Goal: Task Accomplishment & Management: Complete application form

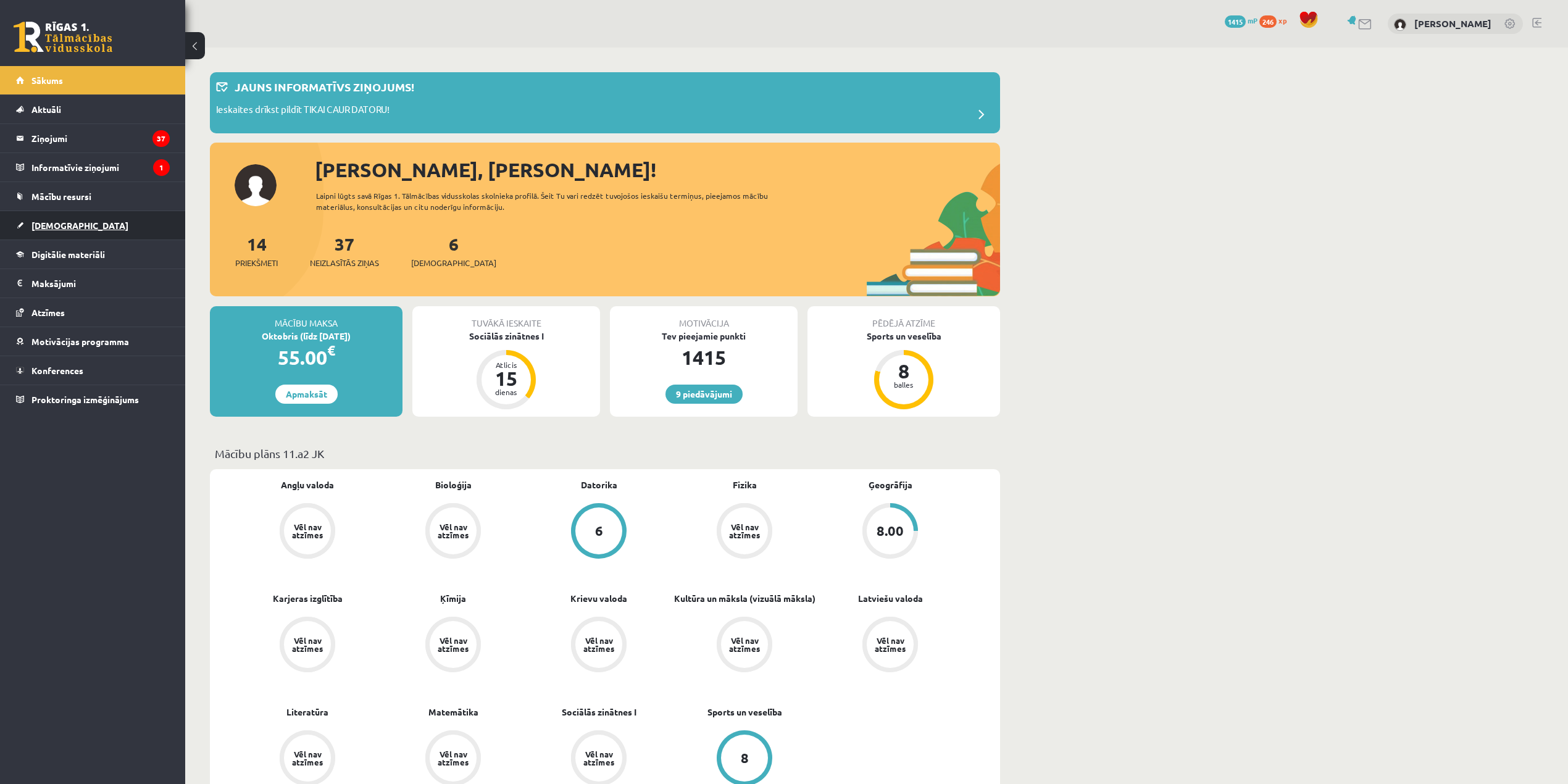
click at [89, 225] on link "[DEMOGRAPHIC_DATA]" at bounding box center [93, 225] width 154 height 29
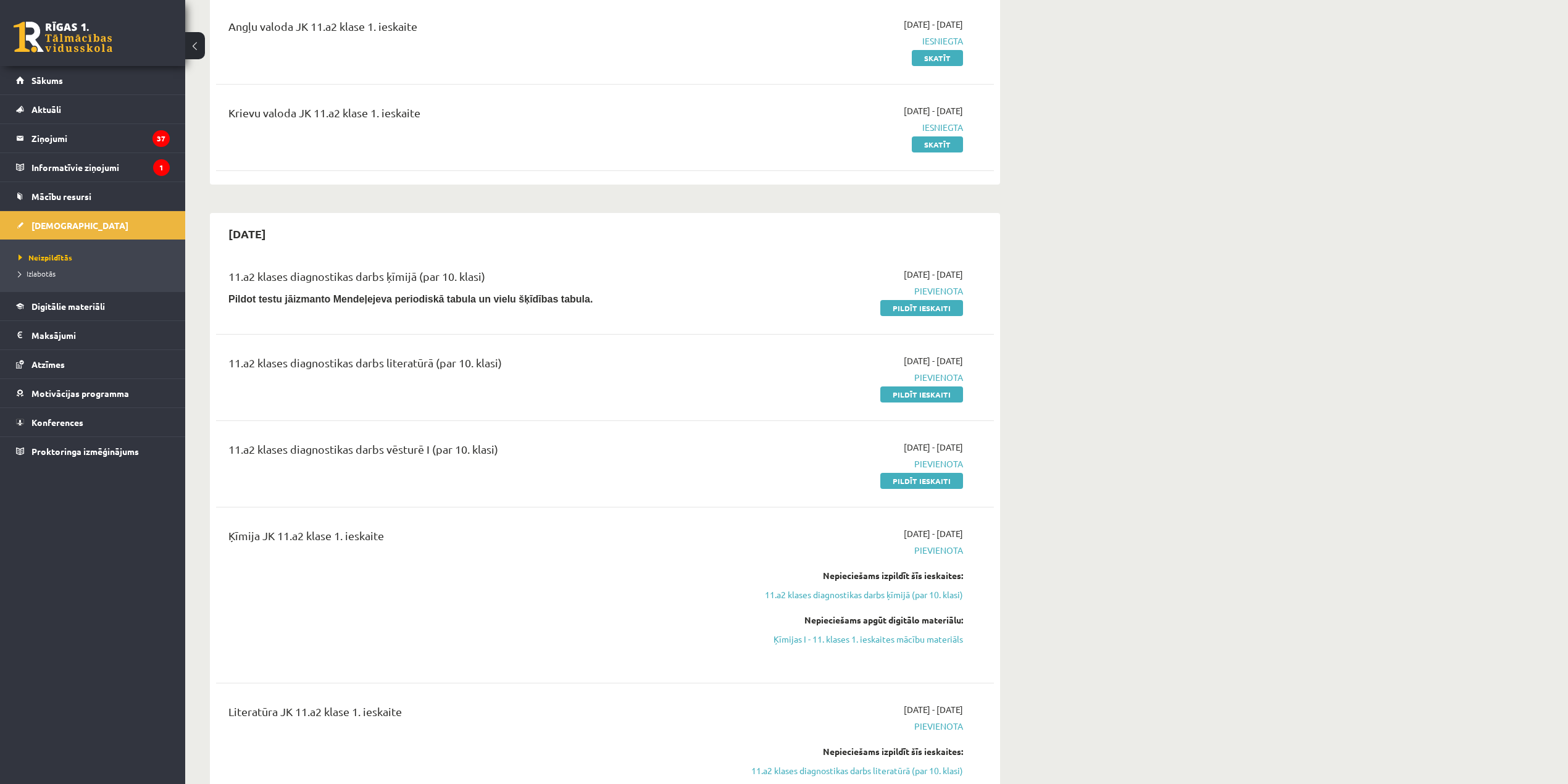
scroll to position [164, 0]
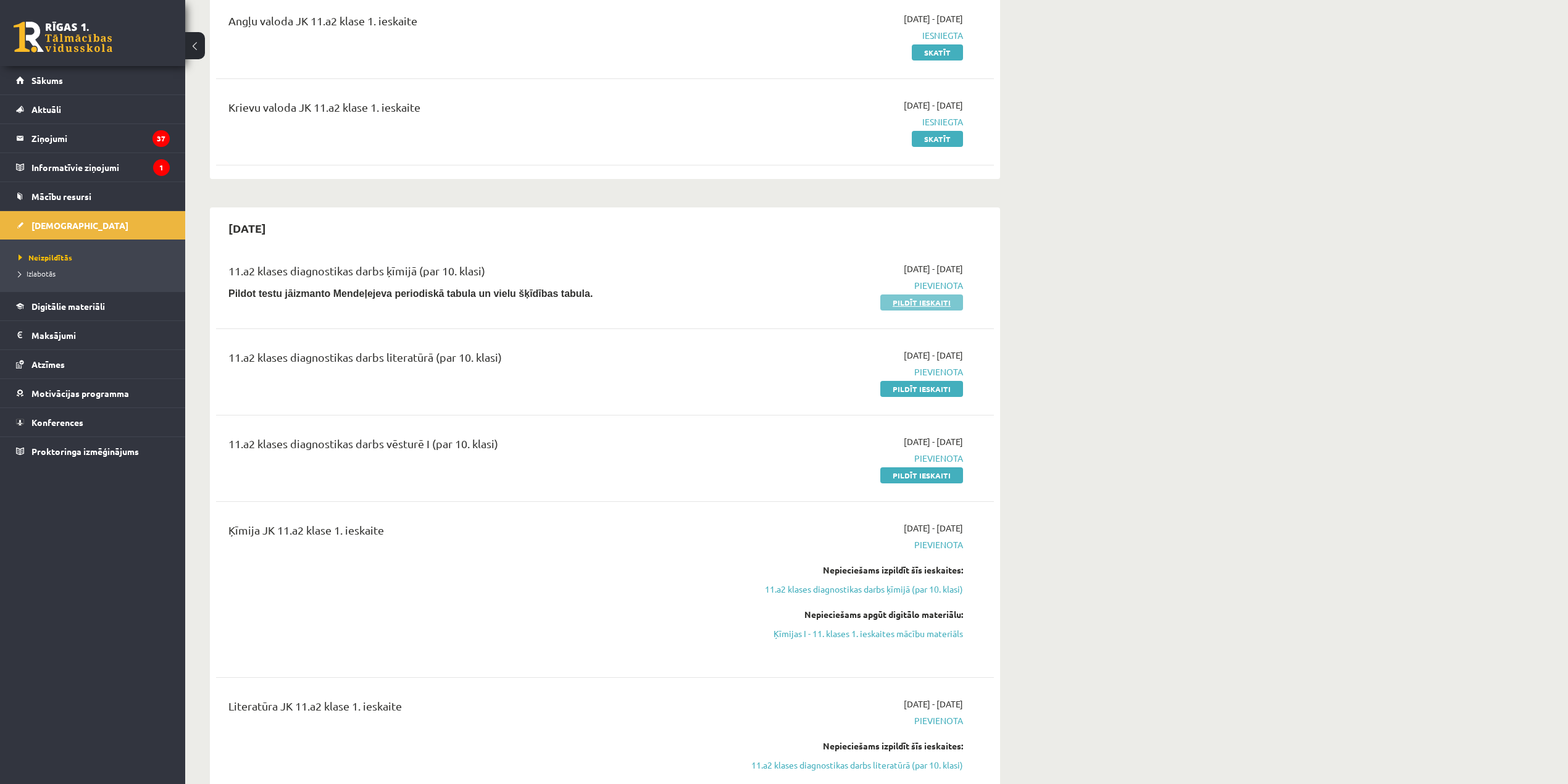
click at [918, 303] on link "Pildīt ieskaiti" at bounding box center [921, 303] width 83 height 16
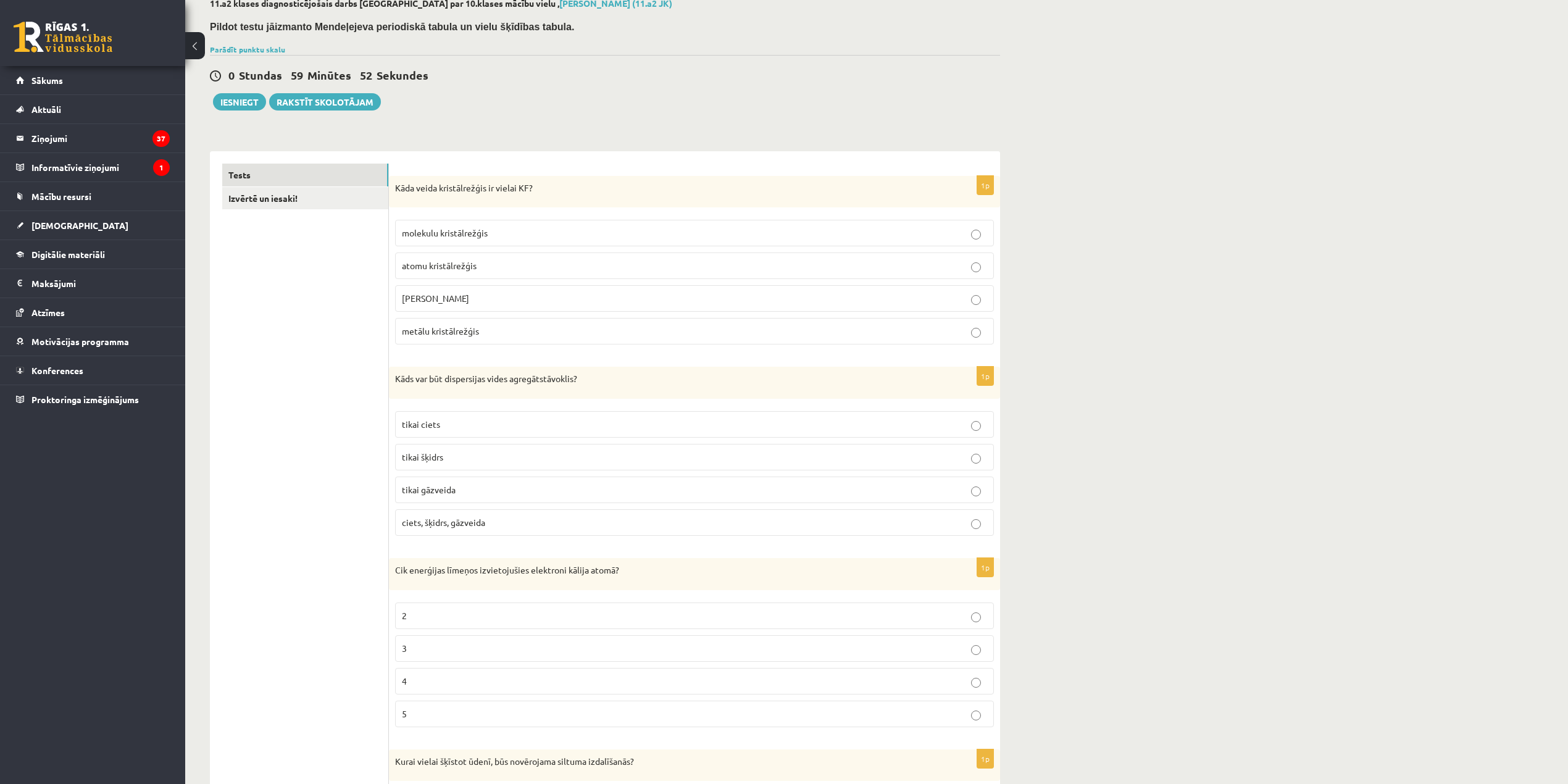
scroll to position [47, 0]
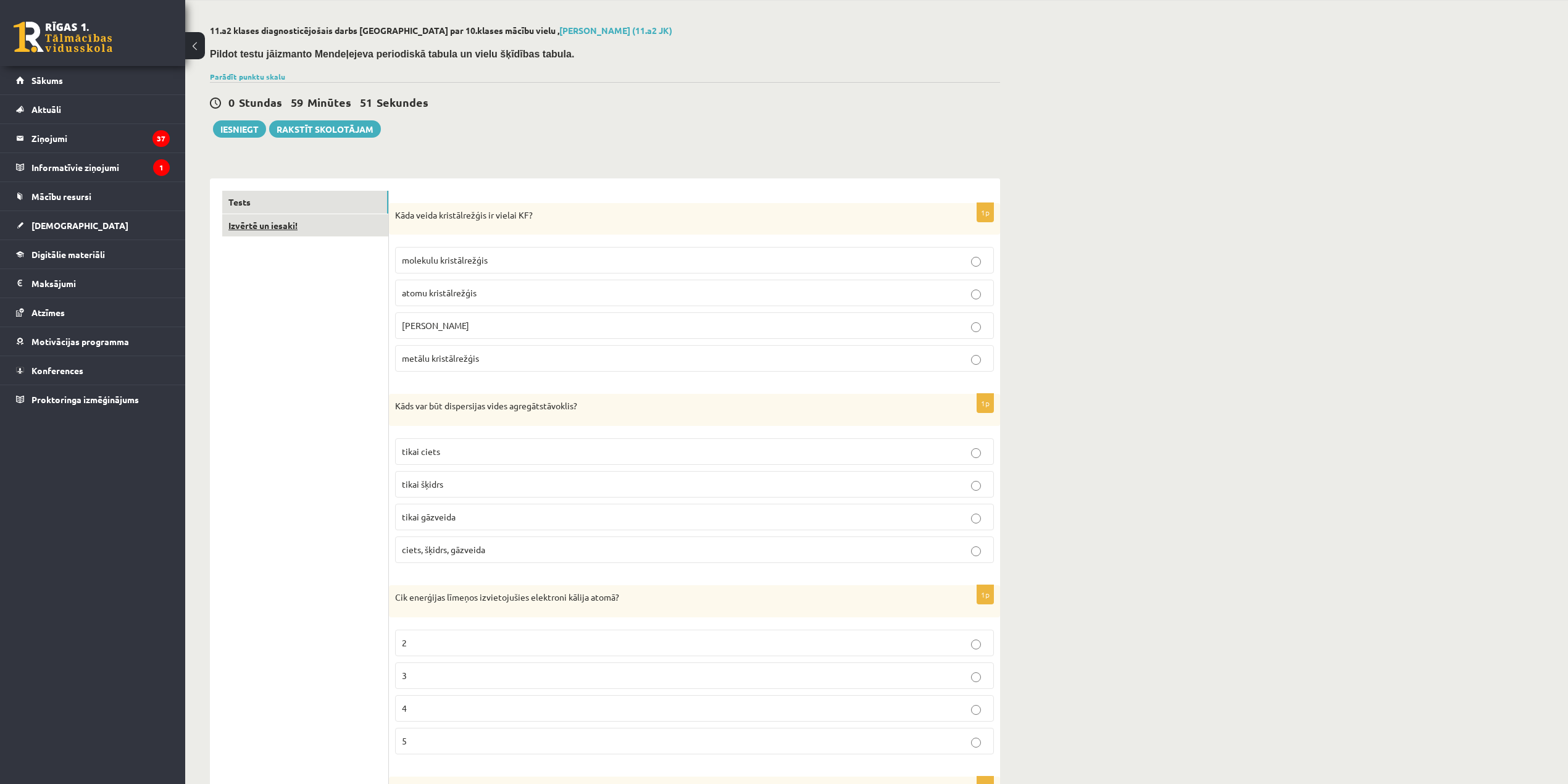
click at [294, 230] on link "Izvērtē un iesaki!" at bounding box center [305, 225] width 166 height 23
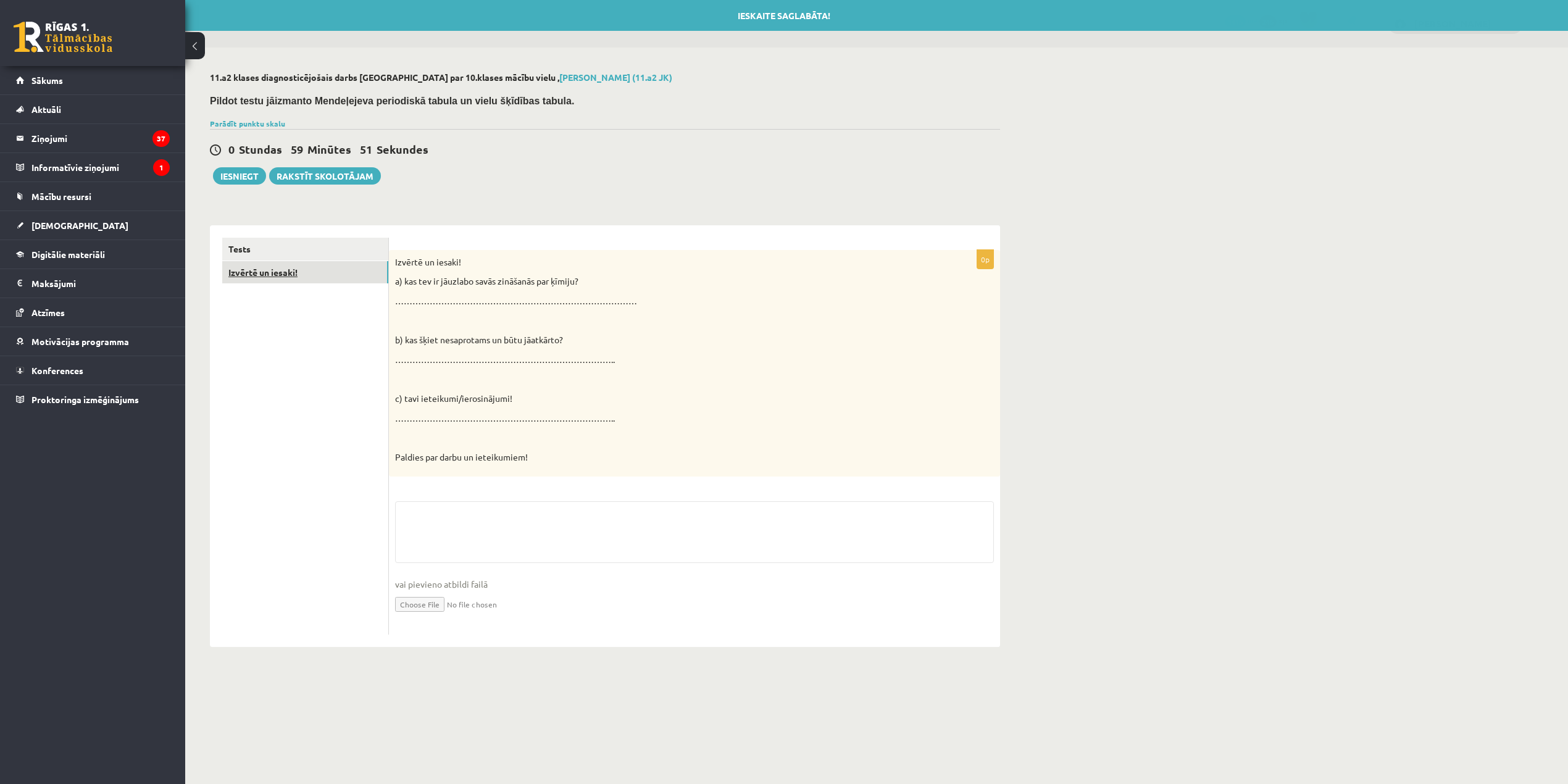
scroll to position [0, 0]
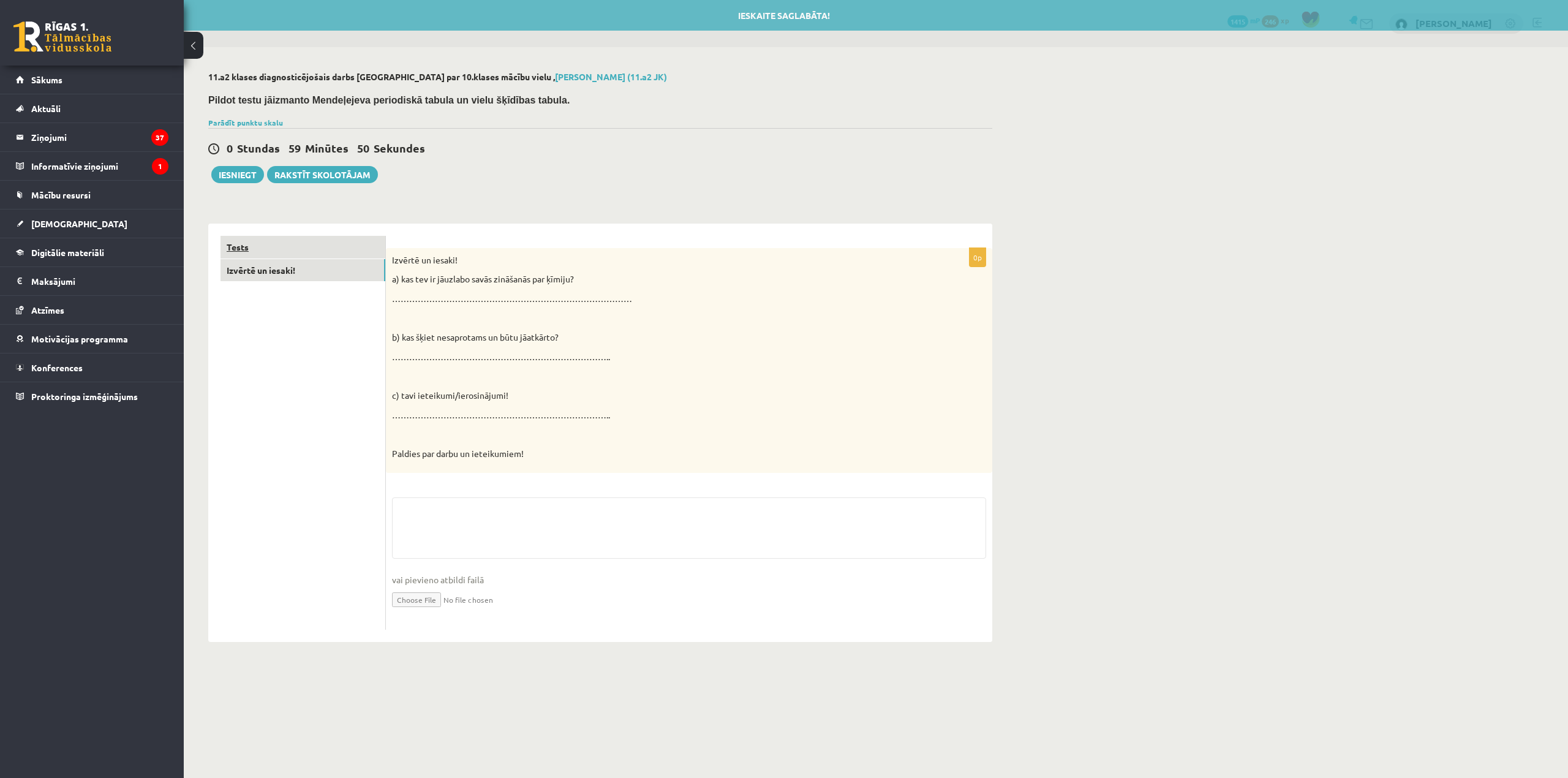
click at [298, 246] on link "Tests" at bounding box center [303, 247] width 165 height 23
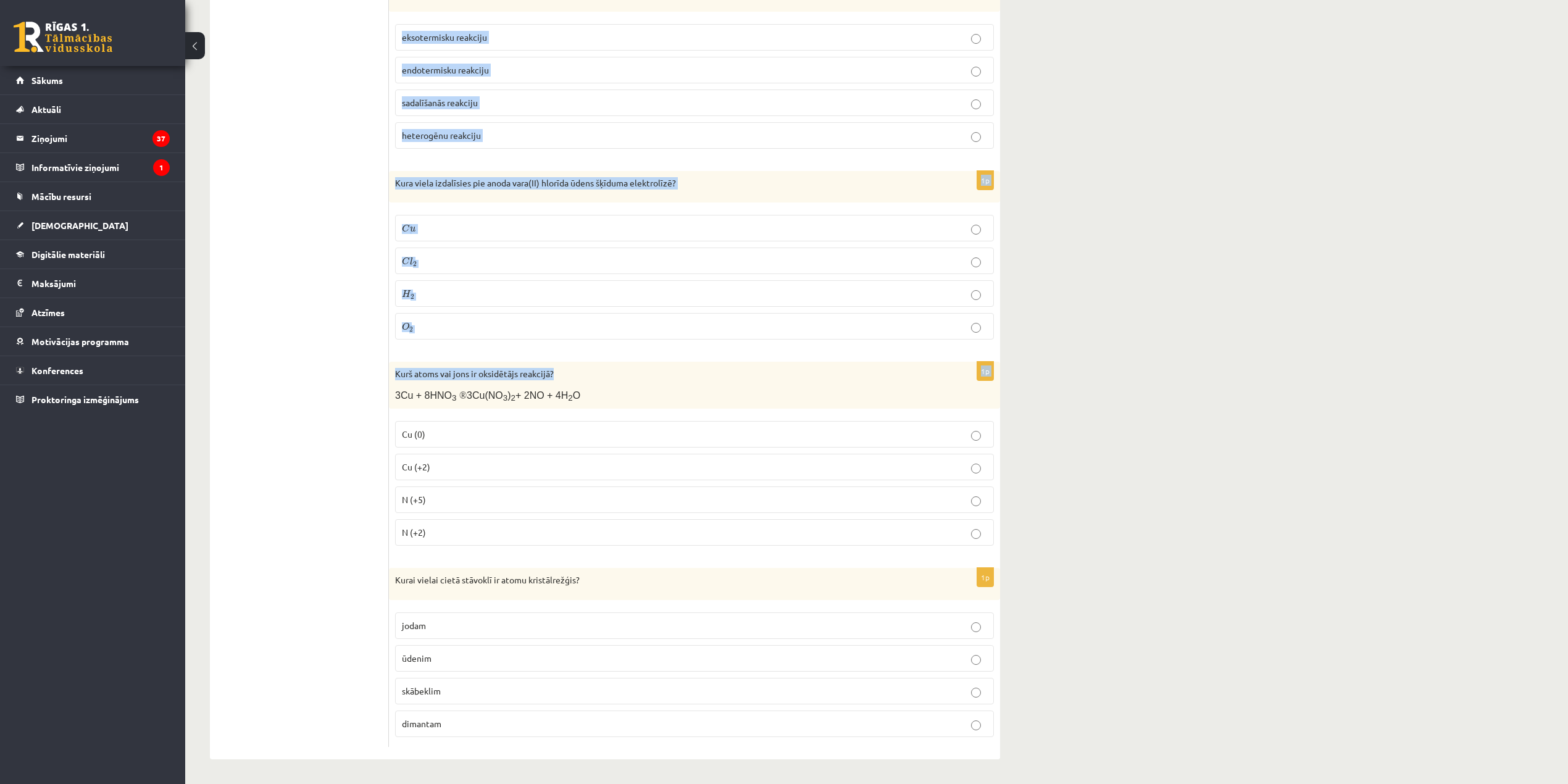
scroll to position [5379, 0]
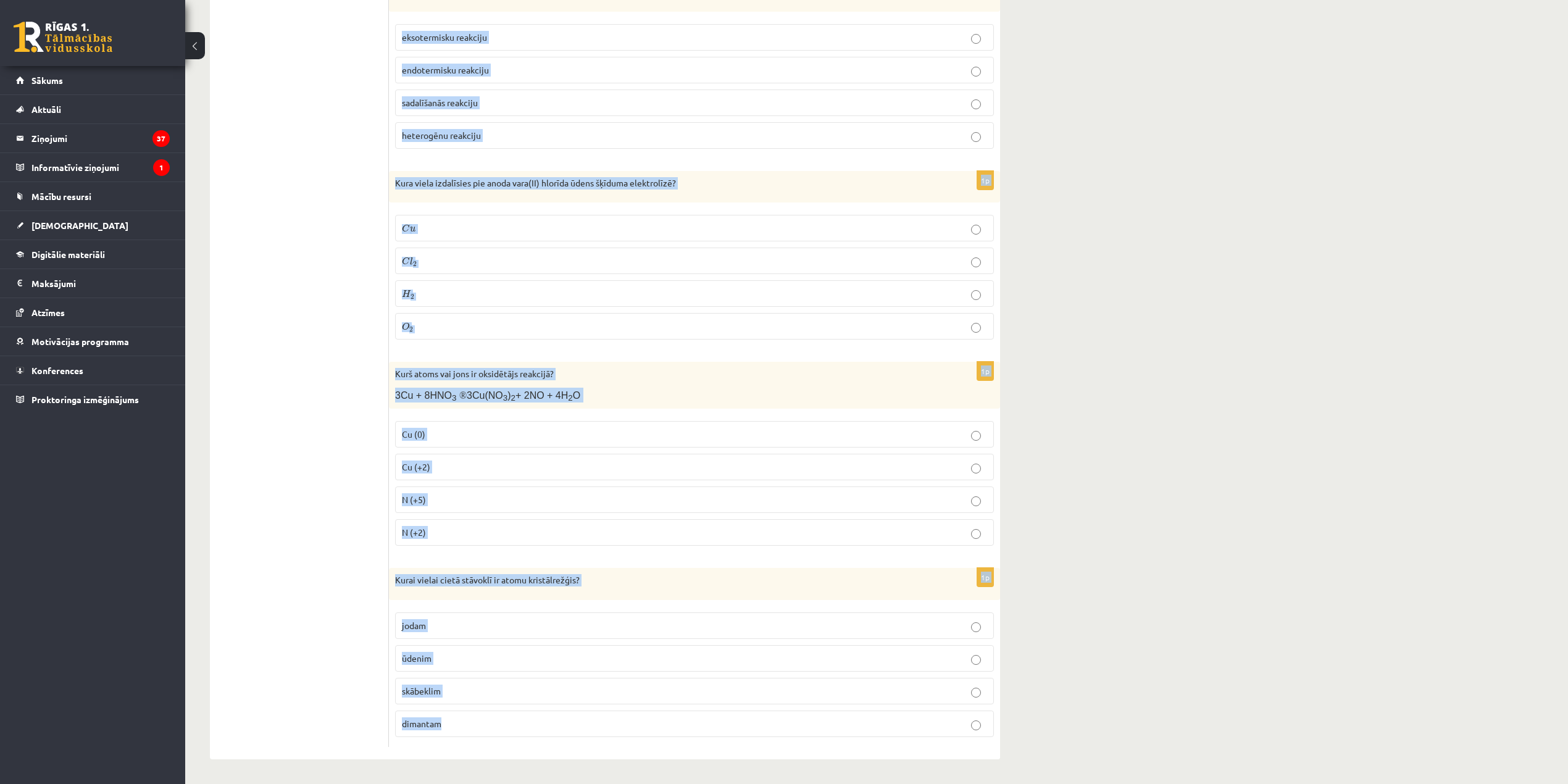
drag, startPoint x: 393, startPoint y: 255, endPoint x: 753, endPoint y: 723, distance: 590.4
copy form "Kāda veida kristālrežģis ir vielai KF? molekulu kristālrežģis atomu kristālrežģ…"
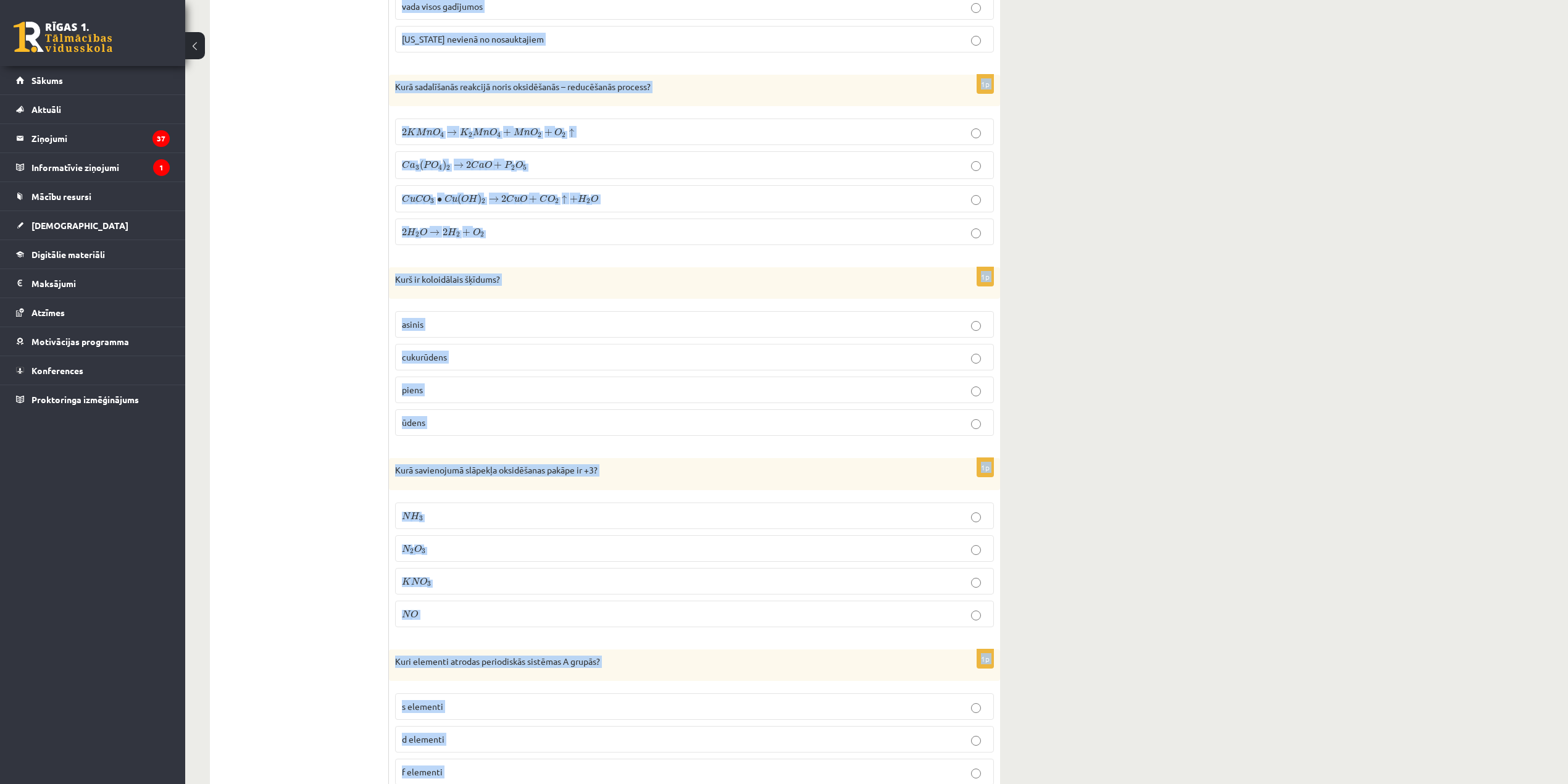
drag, startPoint x: 861, startPoint y: 521, endPoint x: 845, endPoint y: 611, distance: 91.4
drag, startPoint x: 845, startPoint y: 611, endPoint x: 837, endPoint y: 692, distance: 81.4
click at [837, 668] on p "Kuri elementi atrodas periodiskās sistēmas A grupās?" at bounding box center [663, 661] width 537 height 12
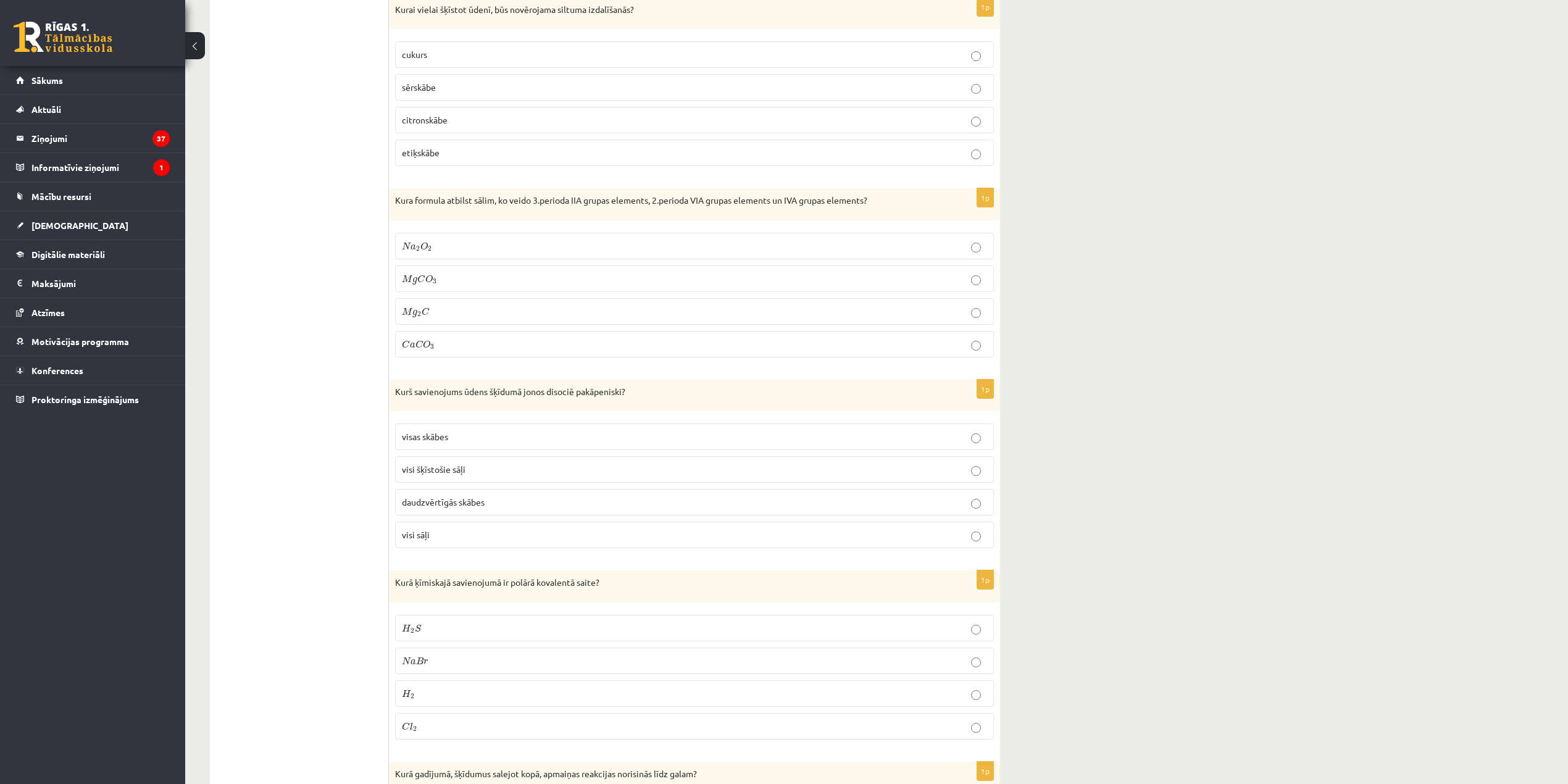
scroll to position [0, 0]
